Goal: Navigation & Orientation: Find specific page/section

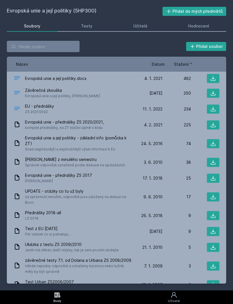
click at [30, 24] on div "Soubory" at bounding box center [32, 26] width 16 height 6
click at [30, 14] on h2 "Evropská unie a její politiky (5HP300)" at bounding box center [84, 11] width 155 height 9
click at [27, 6] on div "Evropská unie a její politiky (5HP300) Přidat do mých předmětů Soubory Testy Uč…" at bounding box center [116, 145] width 233 height 291
click at [175, 294] on icon at bounding box center [173, 295] width 7 height 7
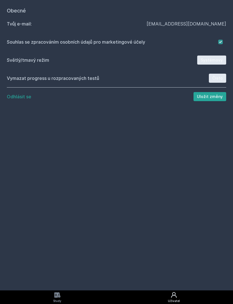
click at [49, 293] on link "Study" at bounding box center [57, 298] width 115 height 14
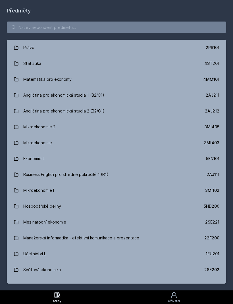
click at [27, 20] on div "Právo 2PR101 Statistika 4ST201 Matematika pro ekonomy 4MM101 Angličtina pro eko…" at bounding box center [116, 153] width 233 height 276
click at [42, 27] on input "search" at bounding box center [116, 27] width 219 height 11
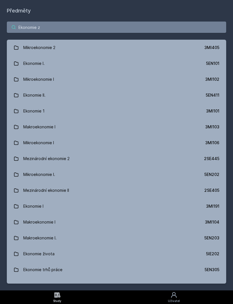
type input "Ekonomie zi"
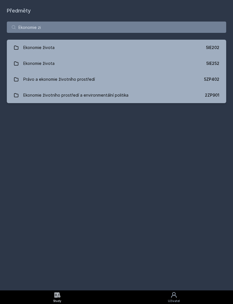
click at [143, 43] on link "Ekonomie života 5IE202" at bounding box center [116, 48] width 219 height 16
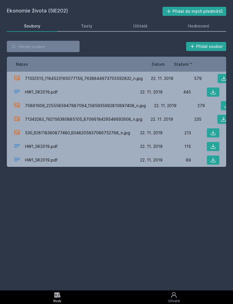
click at [195, 25] on div "Hodnocení" at bounding box center [198, 26] width 21 height 6
